Goal: Task Accomplishment & Management: Use online tool/utility

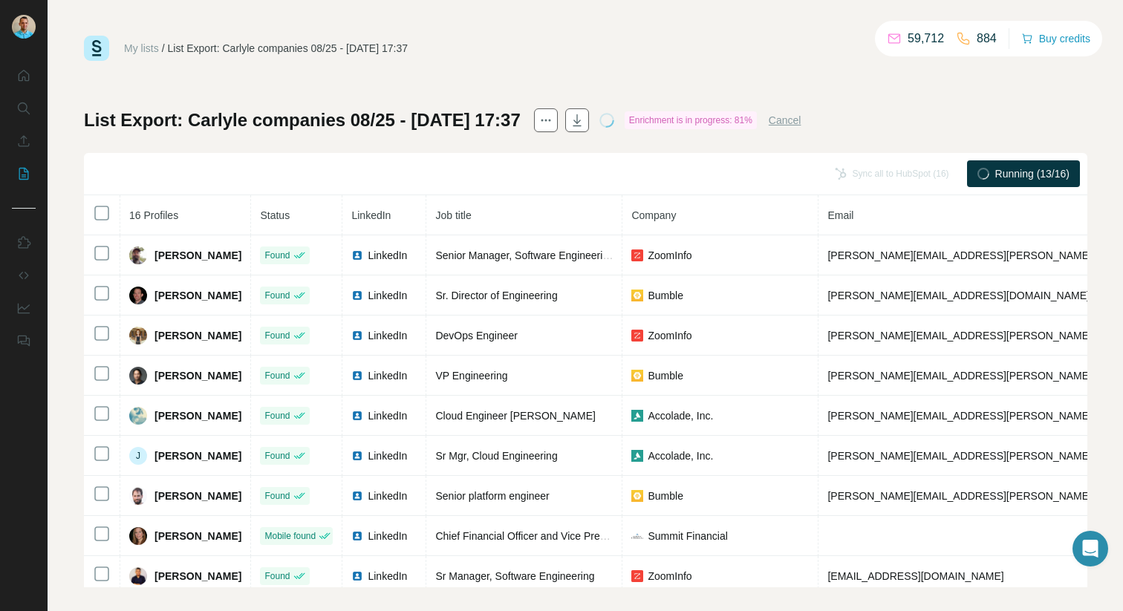
click at [102, 203] on th at bounding box center [102, 215] width 36 height 40
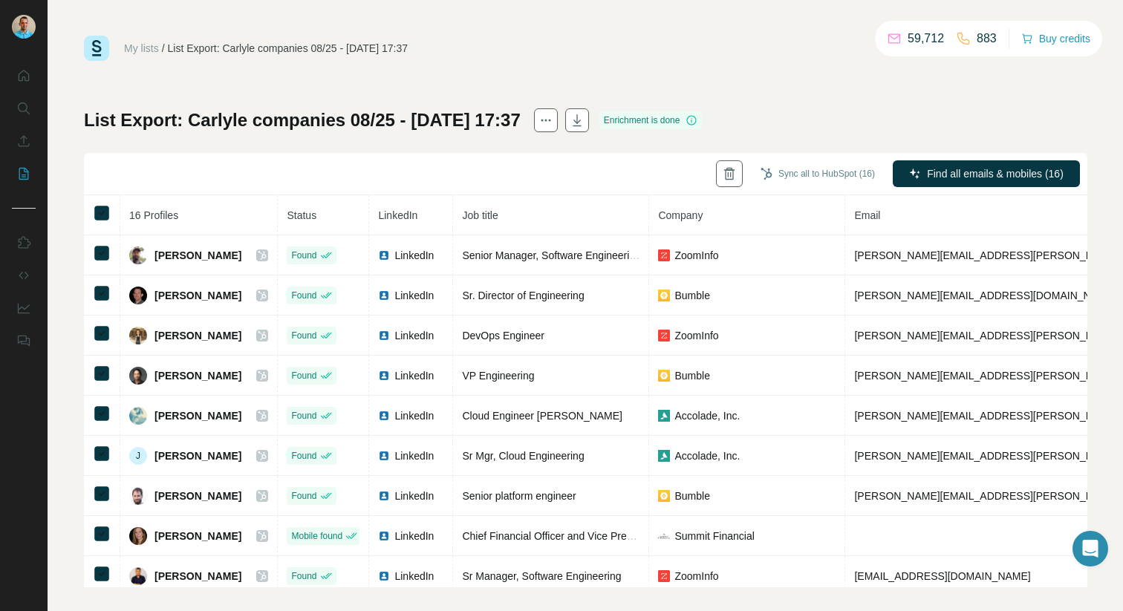
click at [108, 181] on div "Sync all to HubSpot (16) Find all emails & mobiles (16)" at bounding box center [586, 174] width 1004 height 42
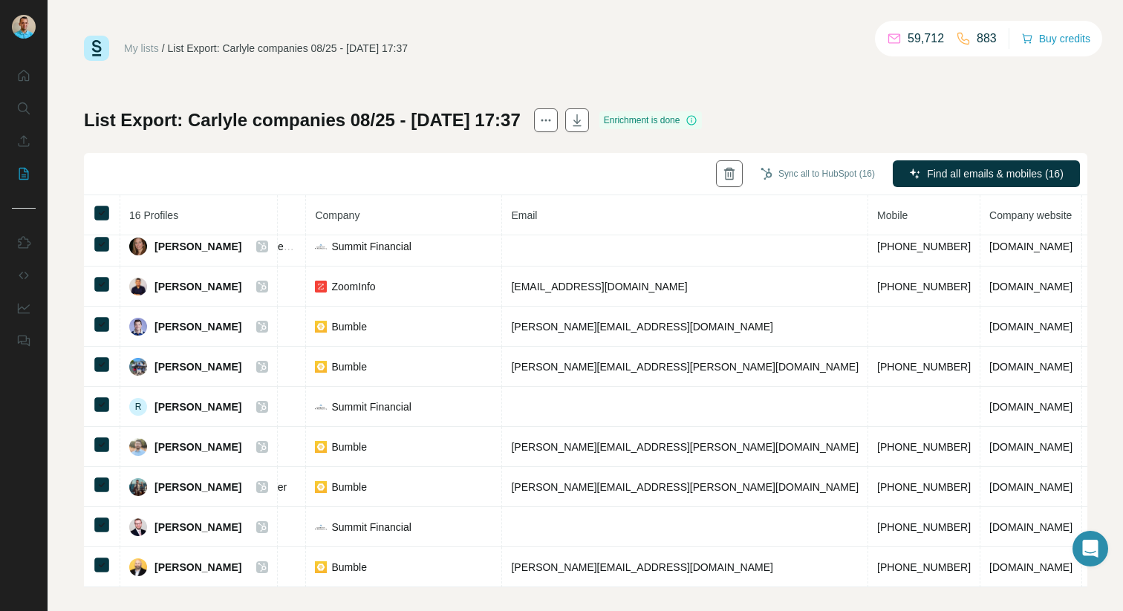
scroll to position [290, 0]
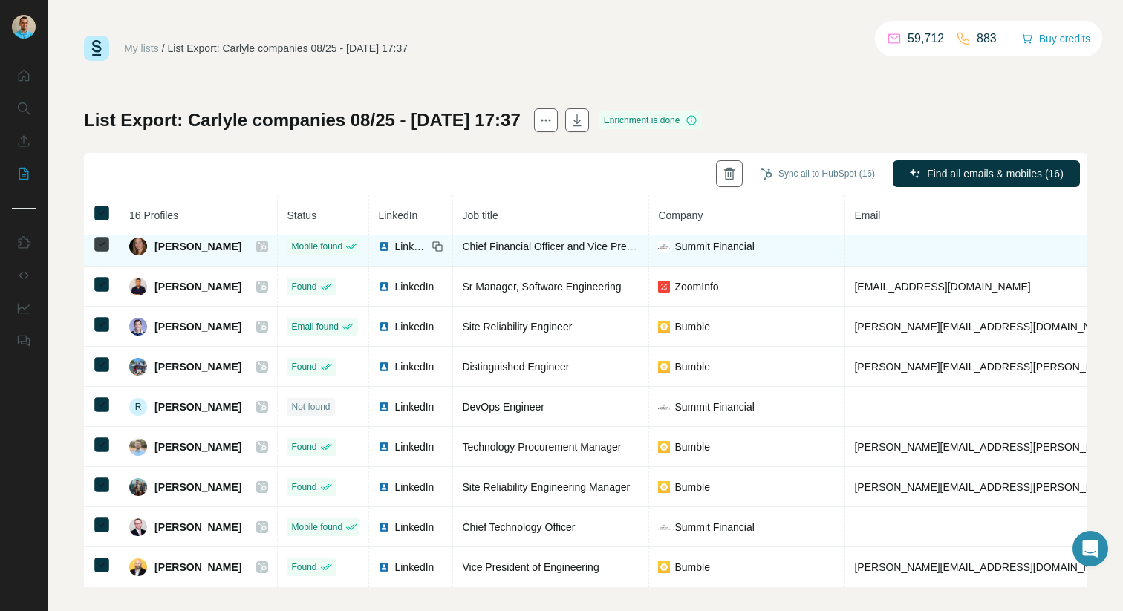
click at [167, 247] on span "[PERSON_NAME]" at bounding box center [198, 246] width 87 height 15
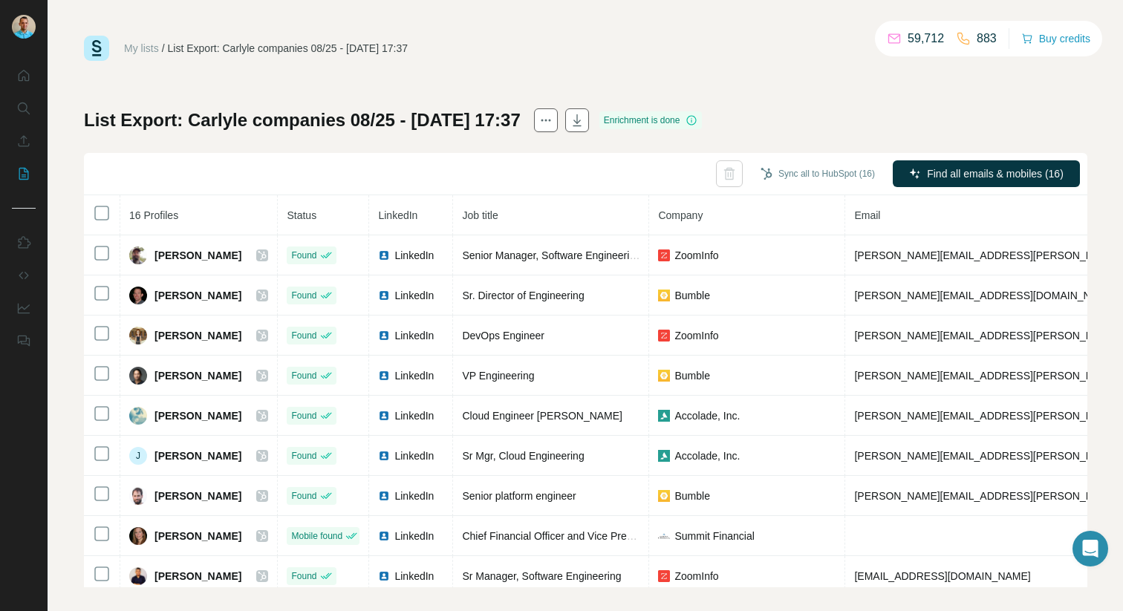
scroll to position [12, 0]
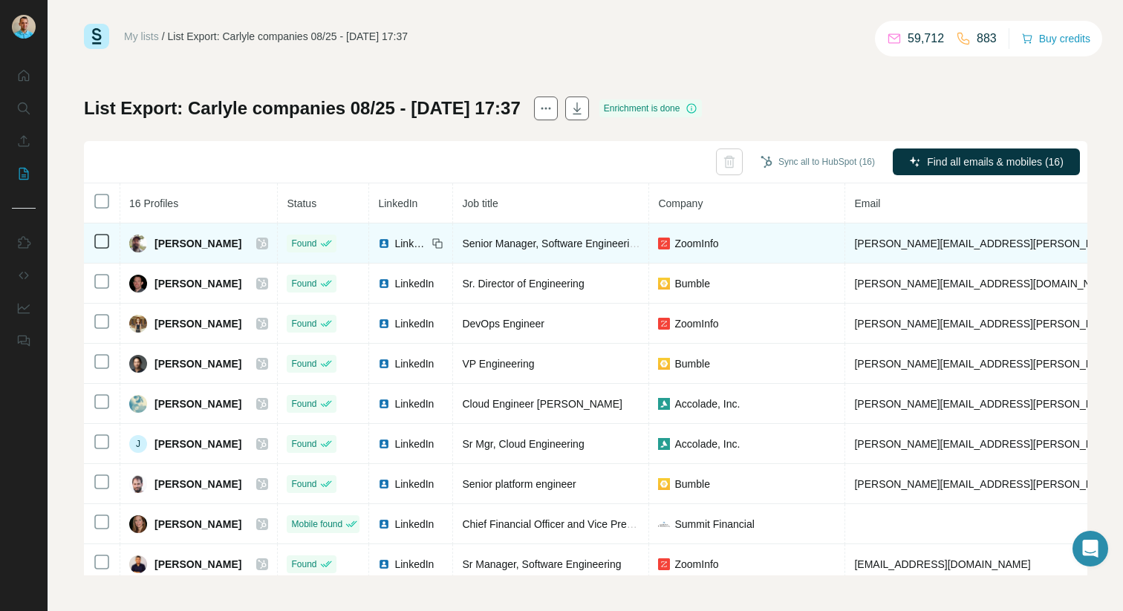
click at [258, 242] on icon at bounding box center [262, 243] width 8 height 9
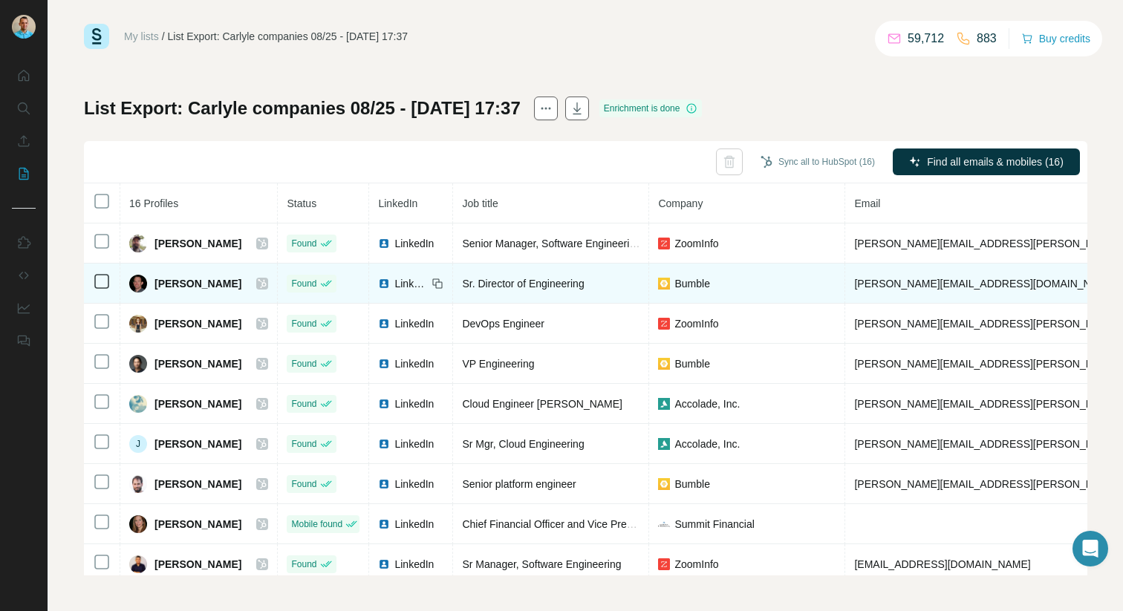
click at [258, 281] on icon at bounding box center [262, 284] width 9 height 12
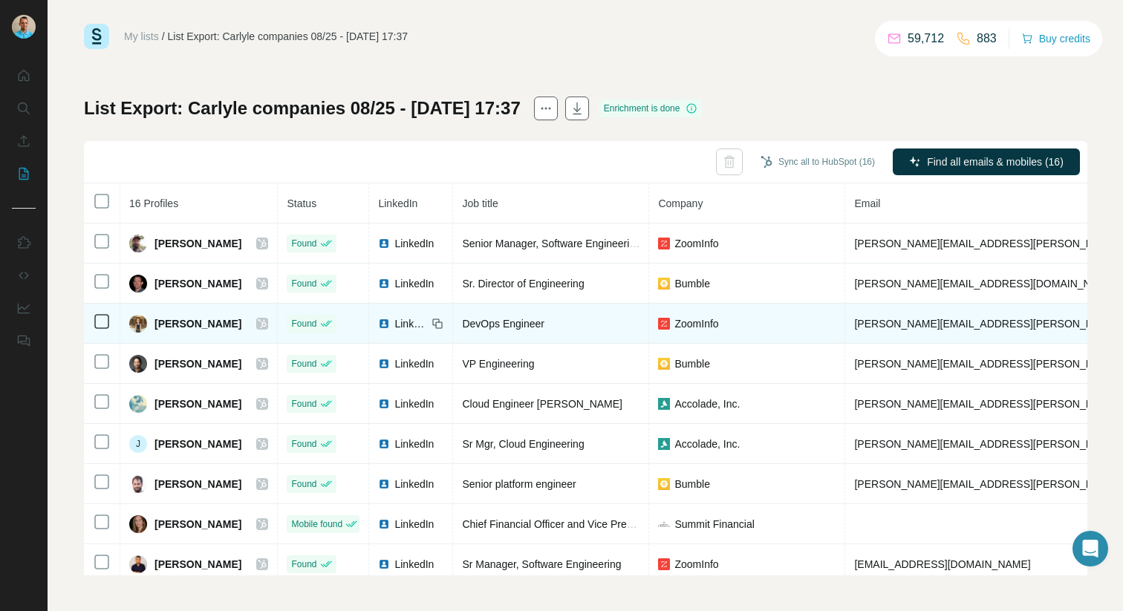
click at [258, 328] on icon at bounding box center [262, 324] width 9 height 12
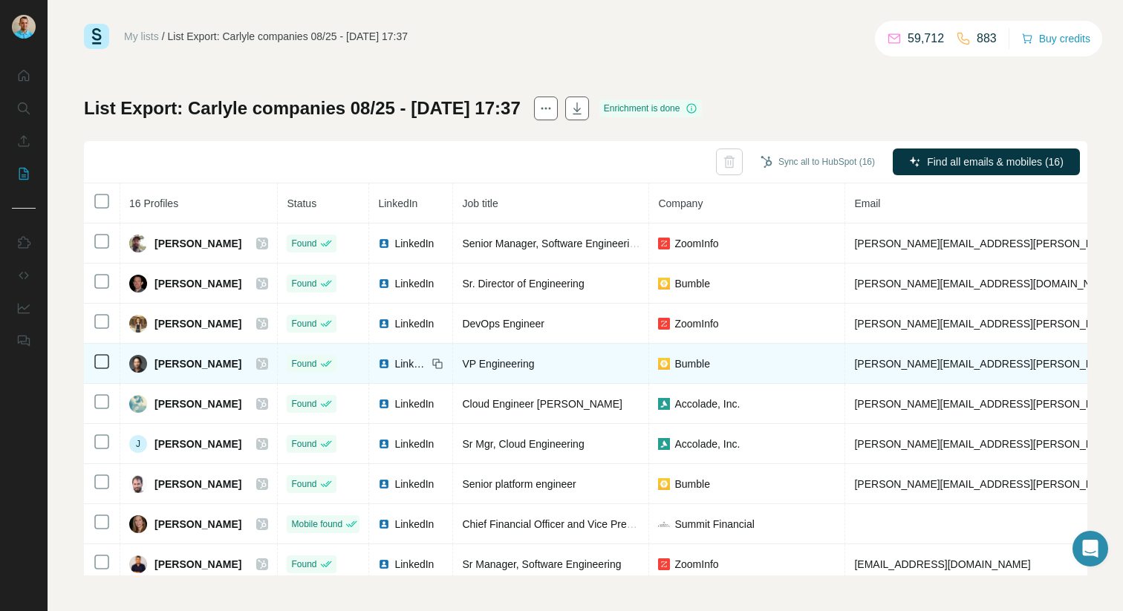
click at [258, 360] on icon at bounding box center [262, 364] width 9 height 12
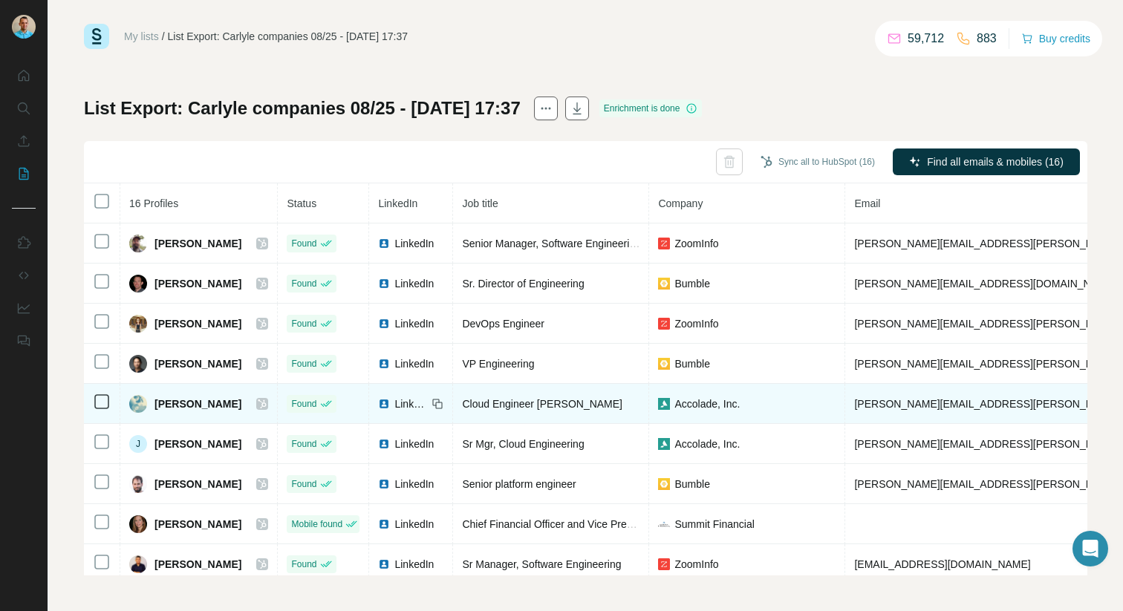
click at [258, 406] on icon at bounding box center [262, 404] width 9 height 12
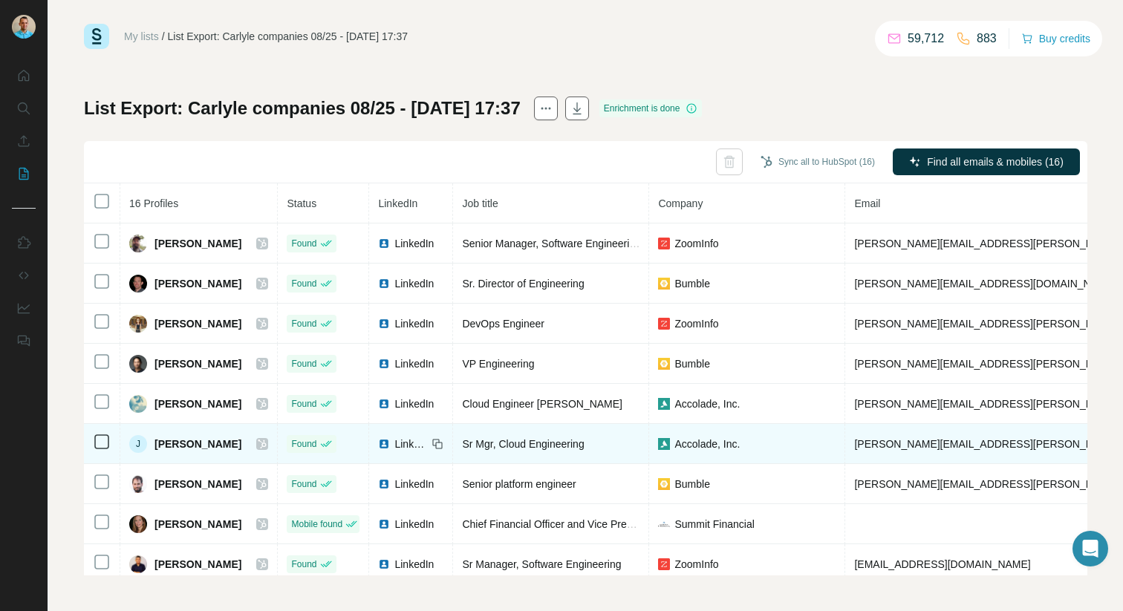
click at [258, 443] on icon at bounding box center [262, 444] width 8 height 9
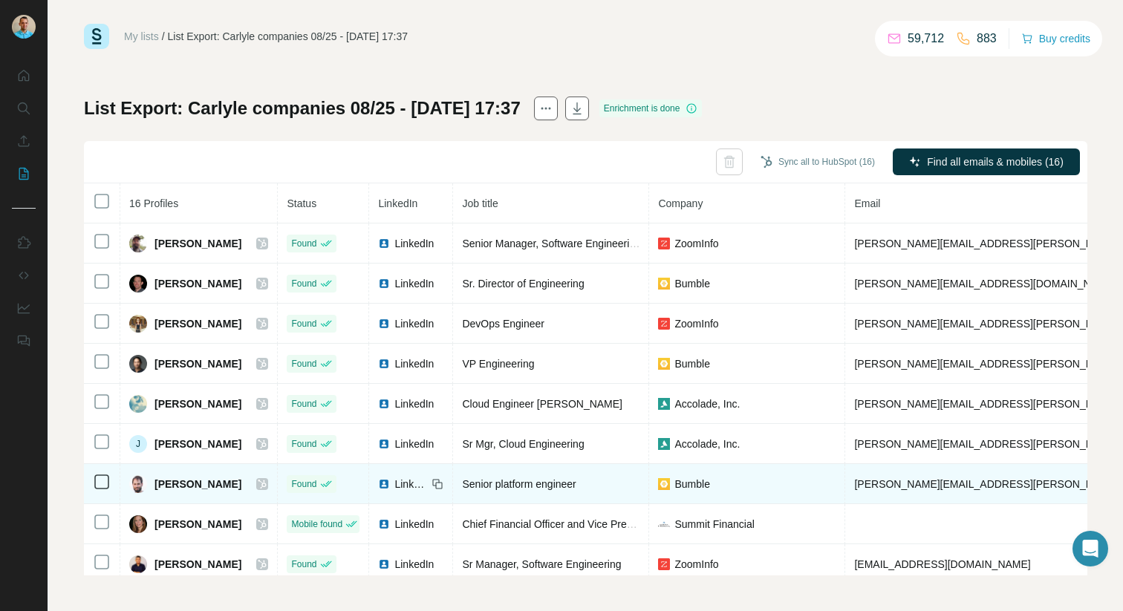
click at [258, 481] on icon at bounding box center [262, 484] width 9 height 12
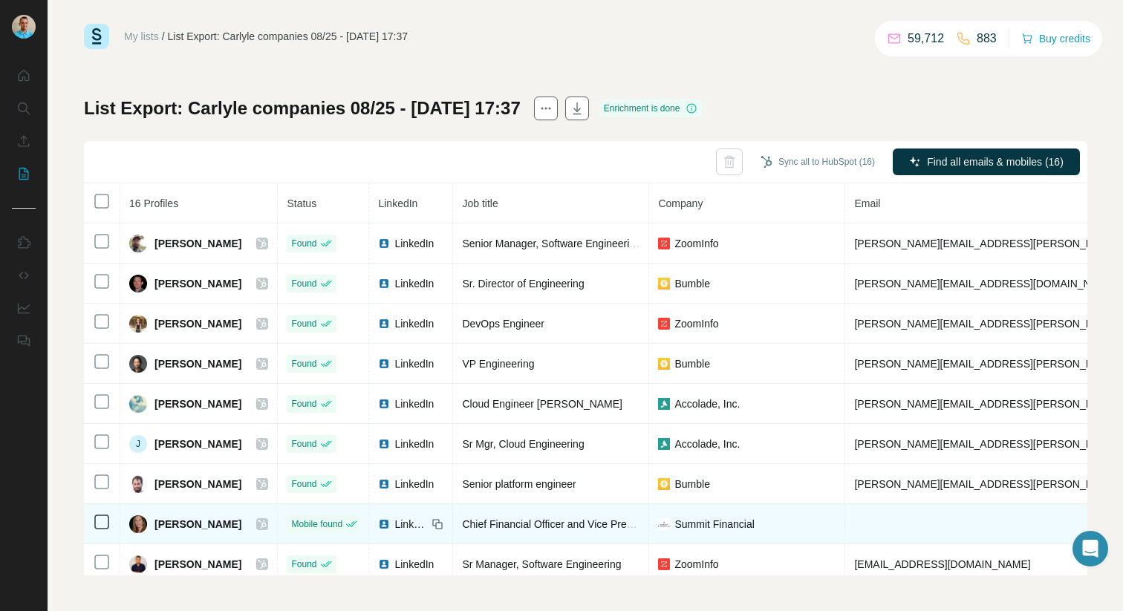
click at [258, 526] on icon at bounding box center [262, 524] width 9 height 12
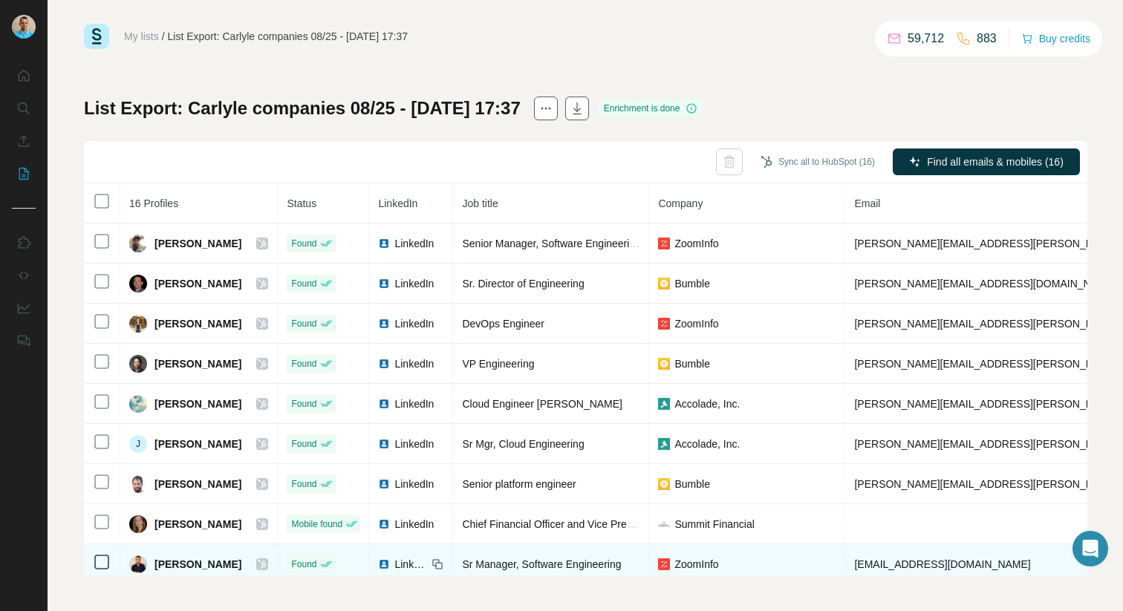
click at [258, 559] on icon at bounding box center [262, 565] width 9 height 12
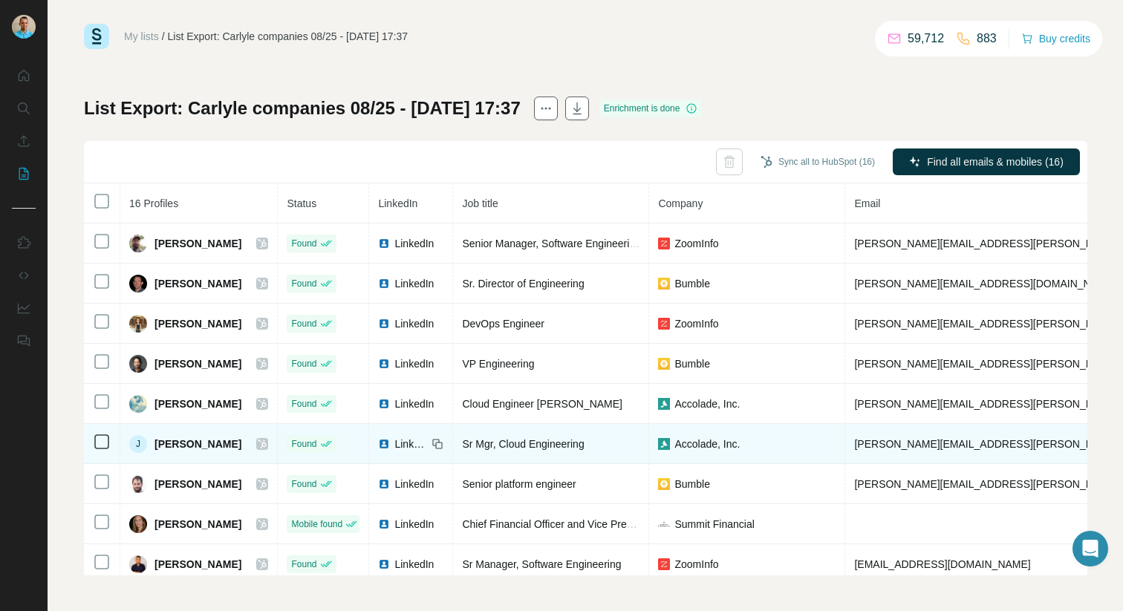
scroll to position [49, 0]
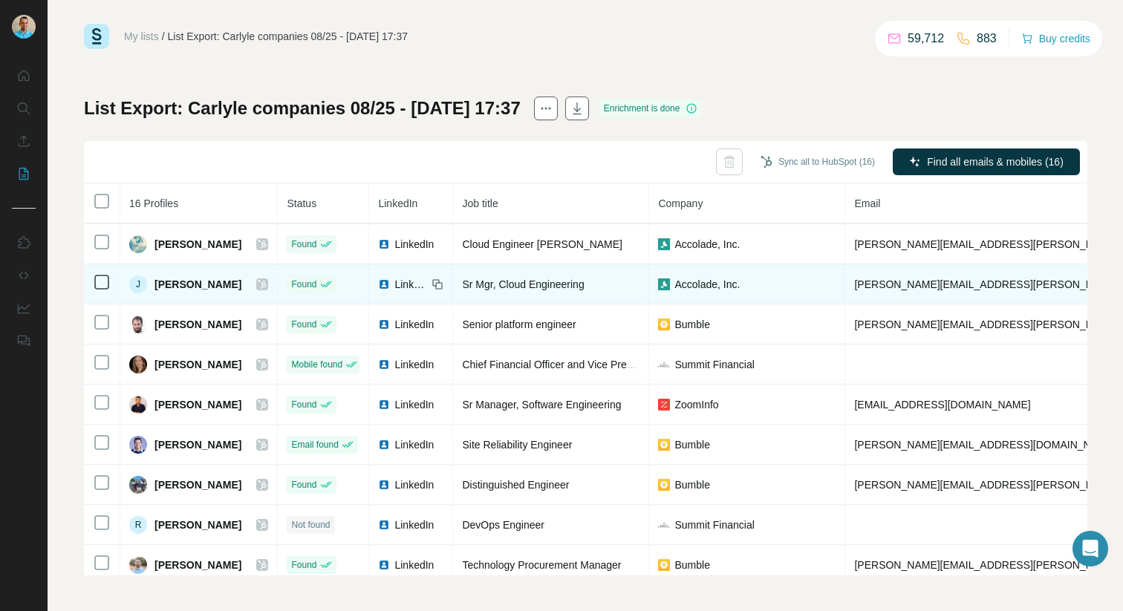
click at [229, 403] on div "[PERSON_NAME]" at bounding box center [198, 405] width 139 height 18
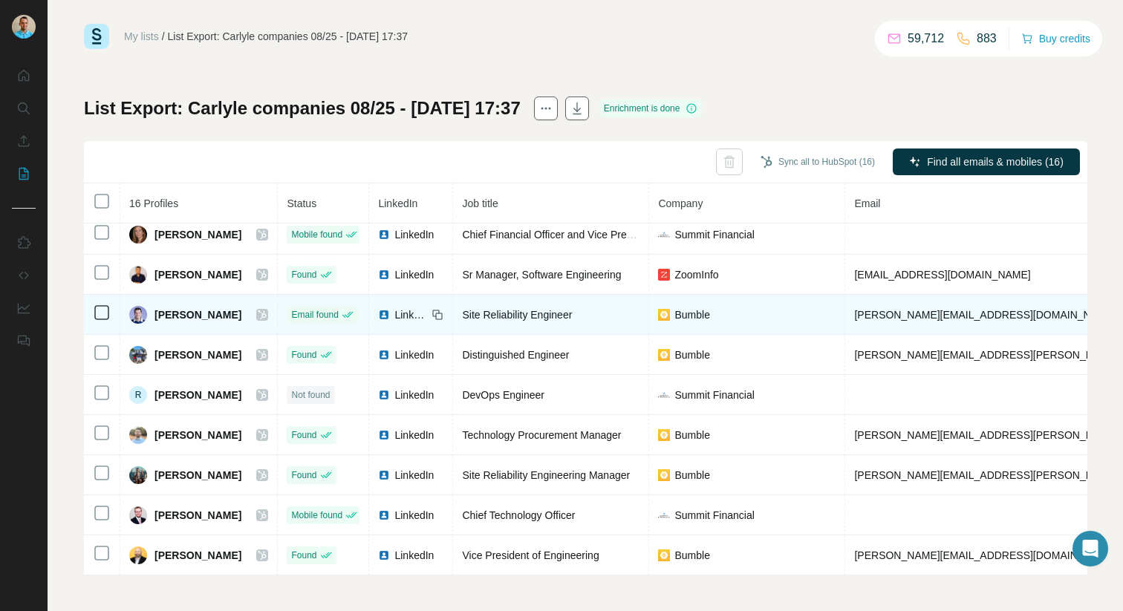
click at [258, 314] on icon at bounding box center [262, 315] width 9 height 12
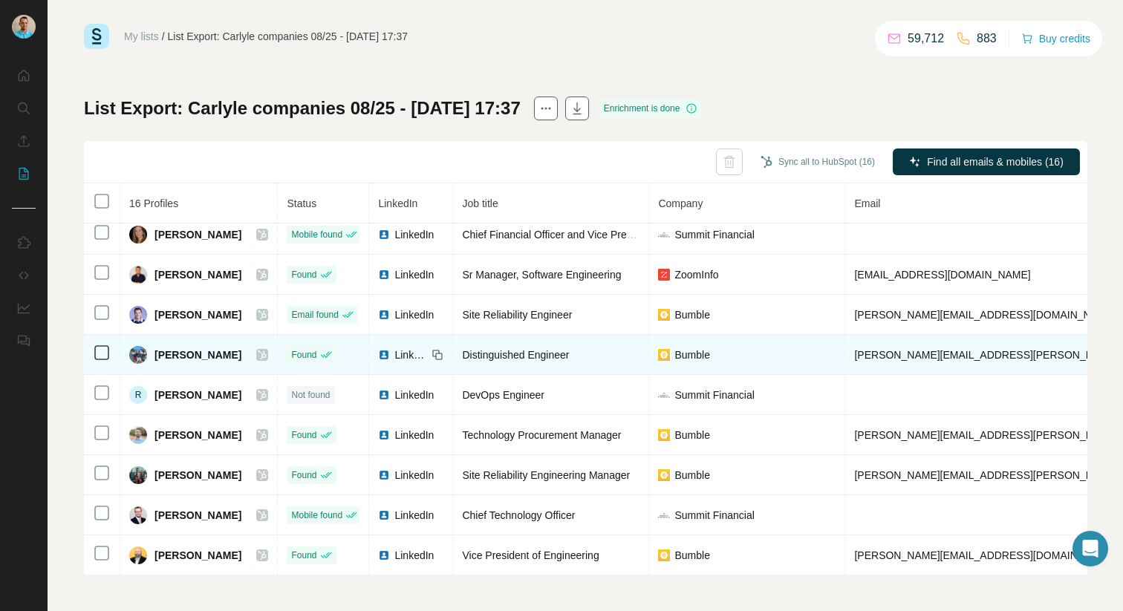
click at [258, 354] on icon at bounding box center [262, 355] width 9 height 12
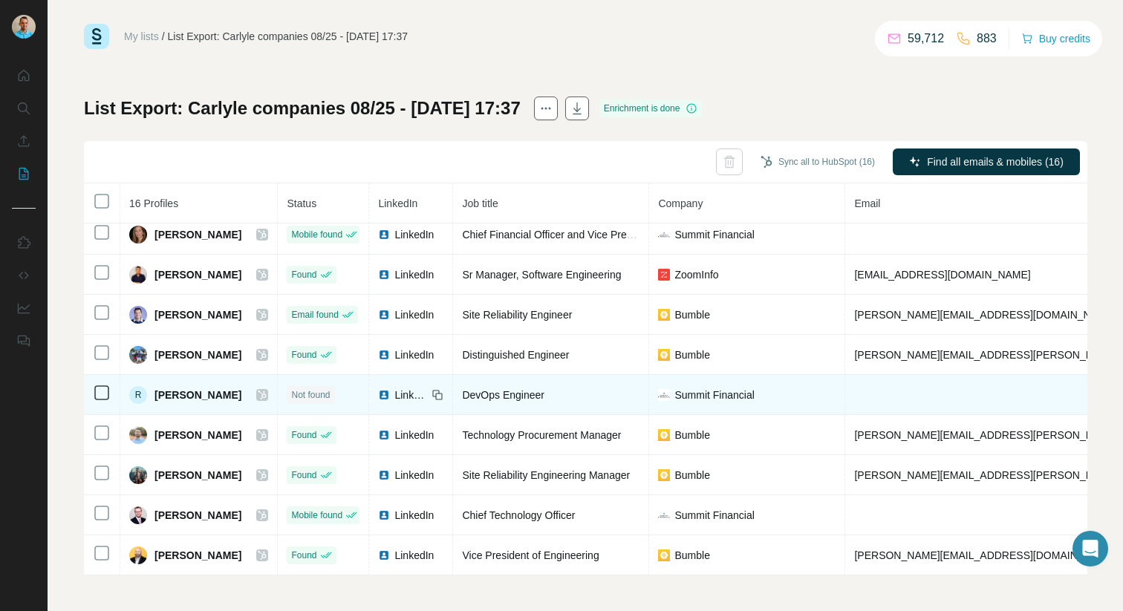
click at [254, 400] on div "R Ram M" at bounding box center [198, 395] width 139 height 18
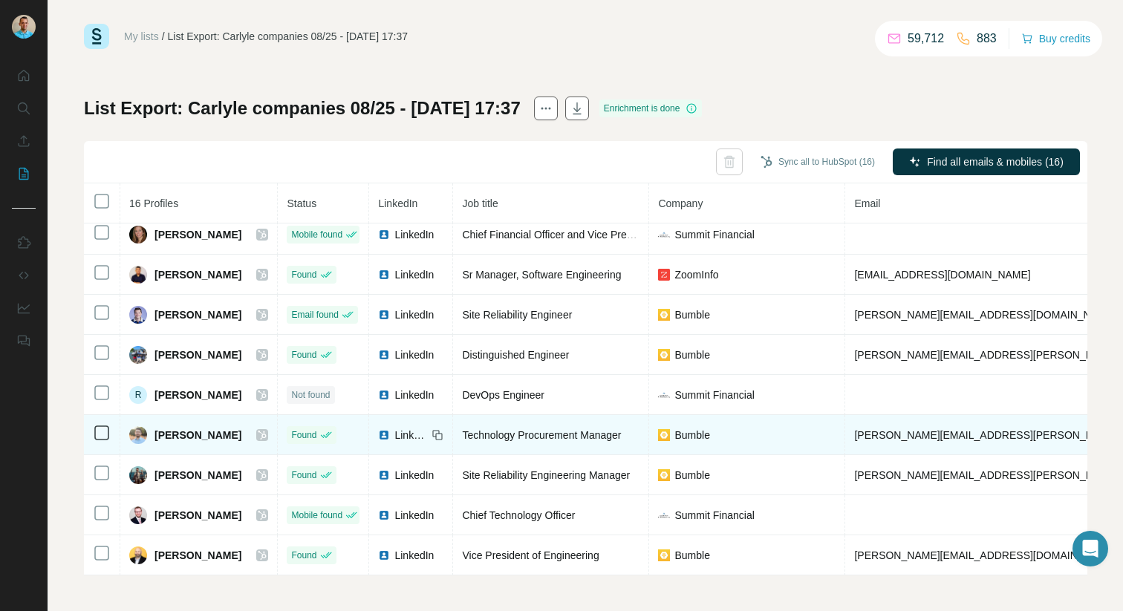
click at [258, 435] on icon at bounding box center [262, 435] width 9 height 12
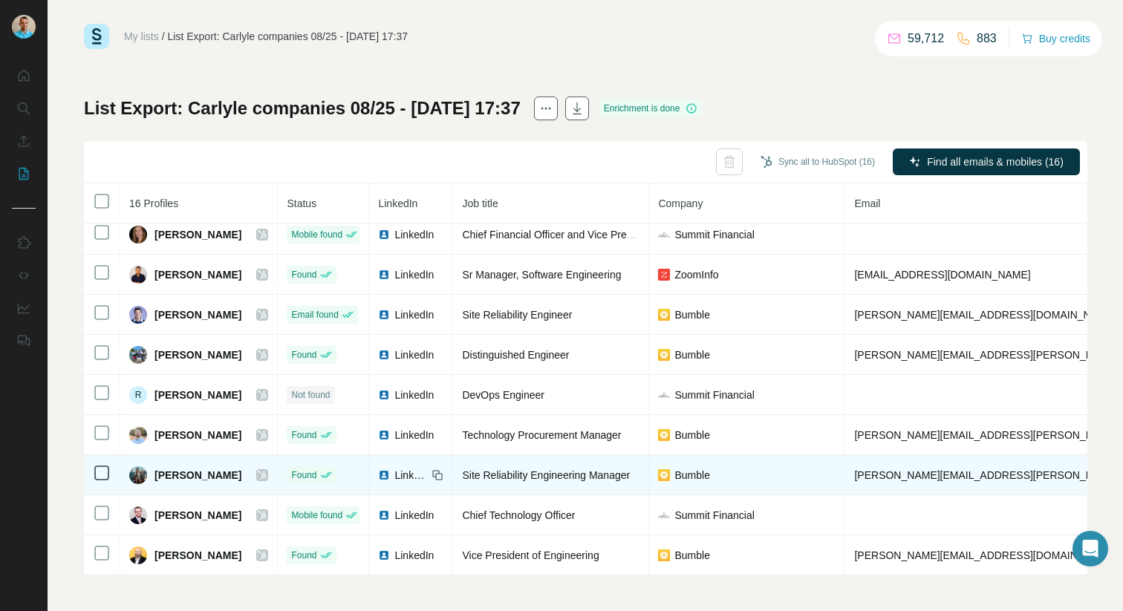
click at [258, 475] on icon at bounding box center [262, 475] width 9 height 12
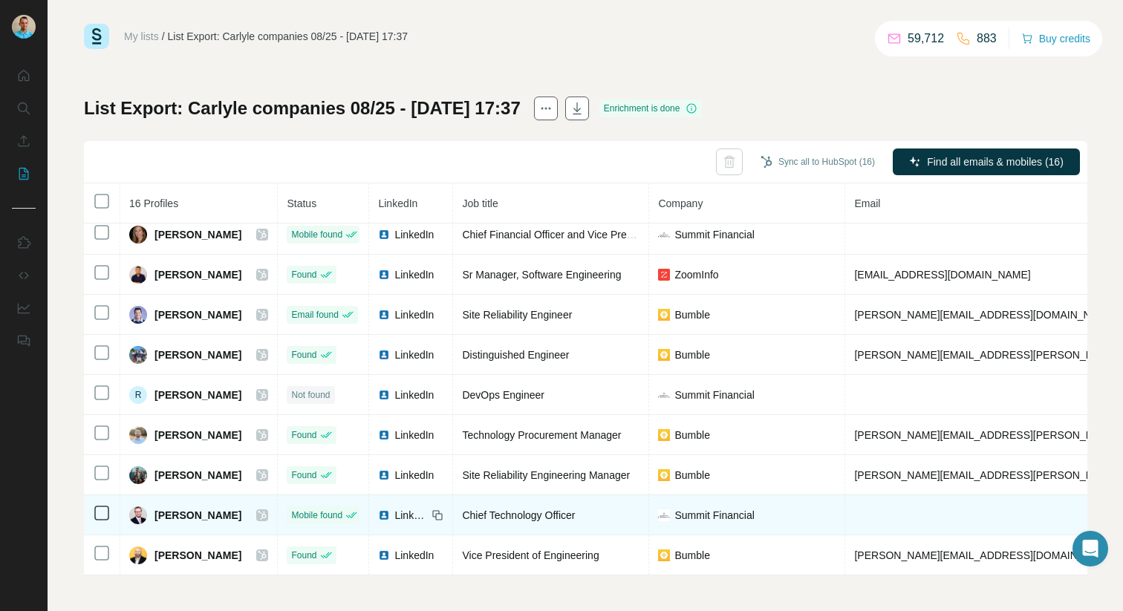
click at [258, 514] on icon at bounding box center [262, 515] width 8 height 9
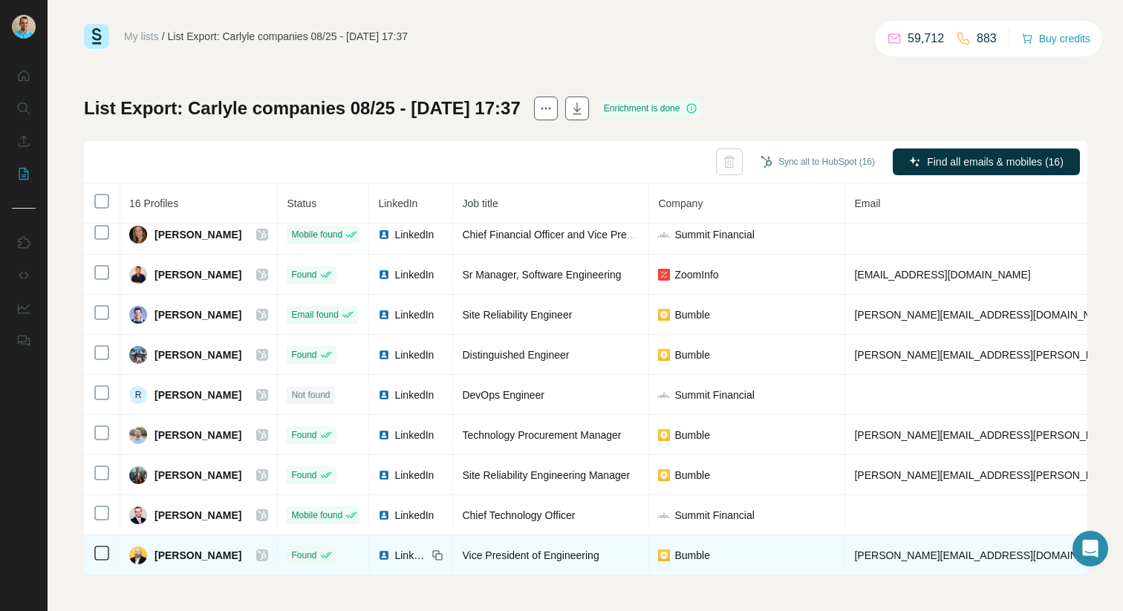
click at [258, 556] on icon at bounding box center [262, 555] width 8 height 9
